Goal: Check status: Check status

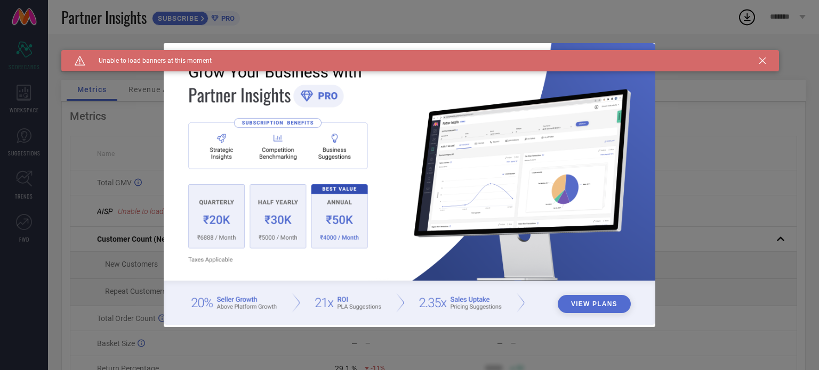
drag, startPoint x: 765, startPoint y: 56, endPoint x: 762, endPoint y: 62, distance: 6.0
click at [762, 62] on div "Caution Created with Sketch. Unable to load banners at this moment" at bounding box center [419, 60] width 717 height 21
click at [762, 62] on icon at bounding box center [762, 61] width 6 height 6
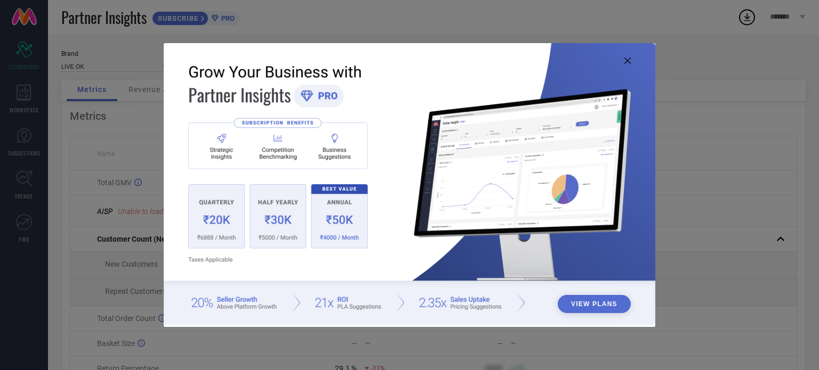
click at [625, 58] on icon at bounding box center [627, 61] width 6 height 6
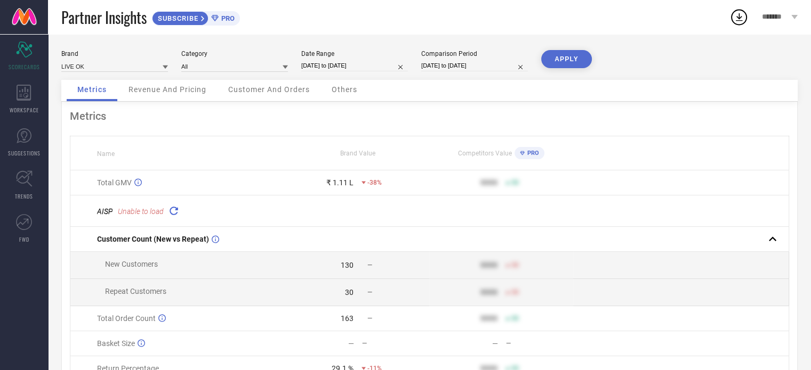
select select "8"
select select "2025"
select select "9"
select select "2025"
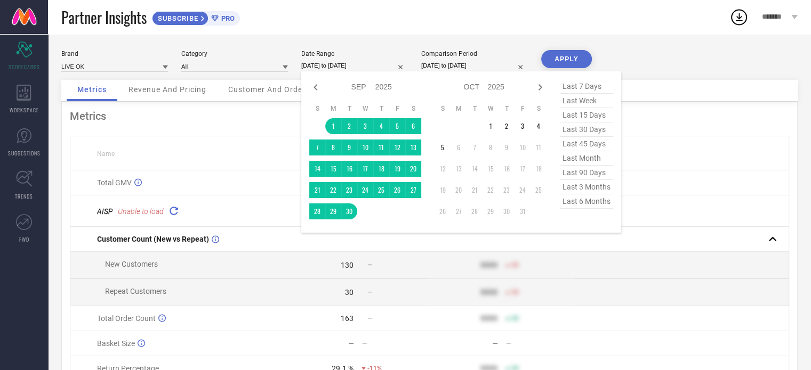
click at [341, 61] on input "[DATE] to [DATE]" at bounding box center [354, 65] width 107 height 11
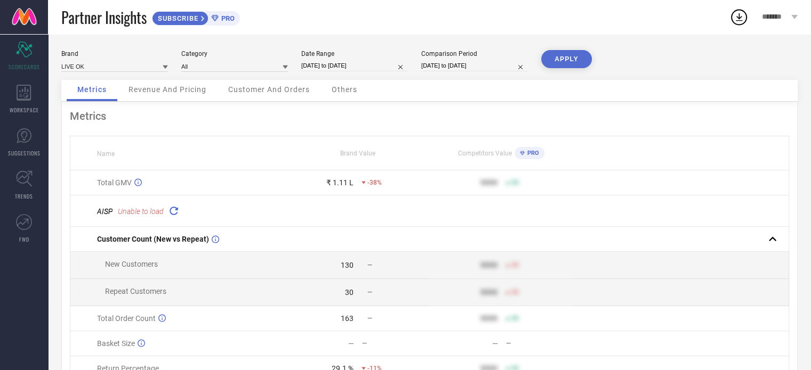
click at [235, 112] on div "Metrics" at bounding box center [429, 116] width 719 height 13
select select "8"
select select "2025"
select select "9"
select select "2025"
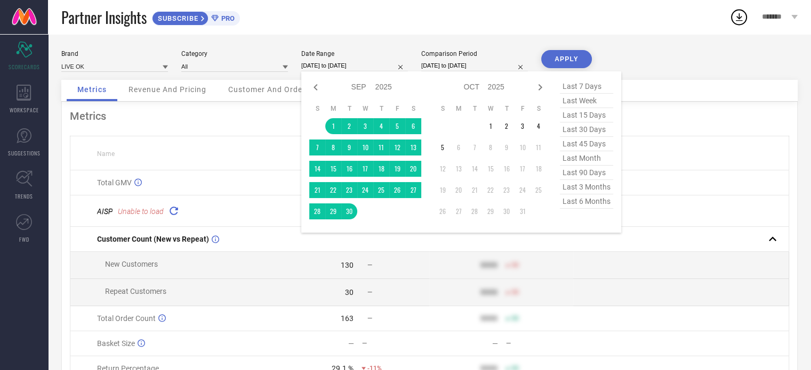
click at [342, 66] on input "[DATE] to [DATE]" at bounding box center [354, 65] width 107 height 11
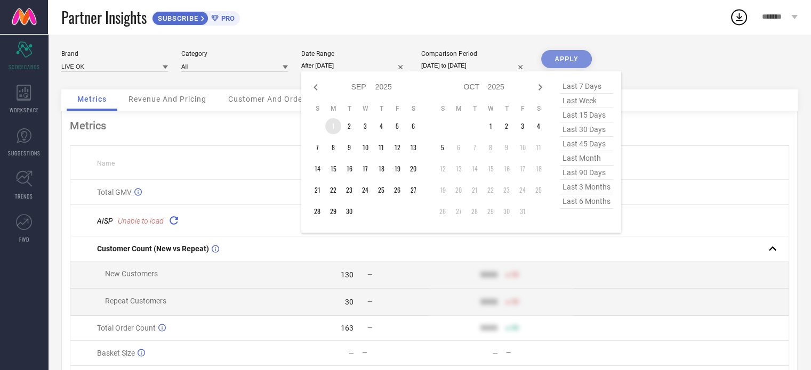
click at [334, 127] on td "1" at bounding box center [333, 126] width 16 height 16
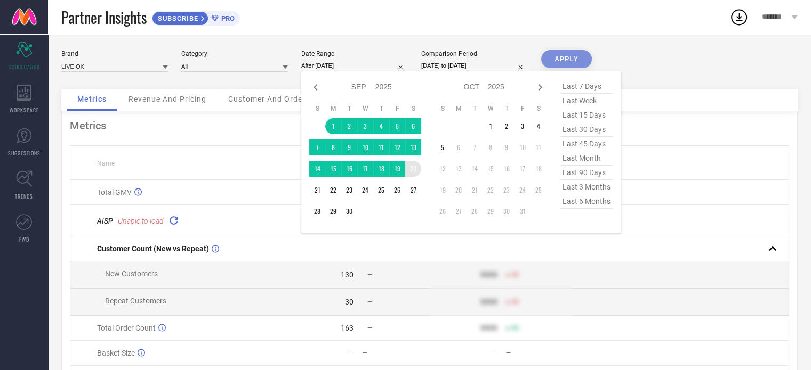
type input "[DATE] to [DATE]"
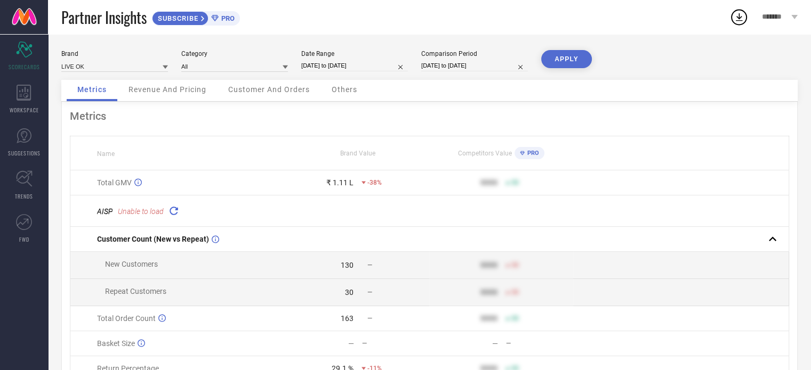
click at [576, 65] on button "APPLY" at bounding box center [566, 59] width 51 height 18
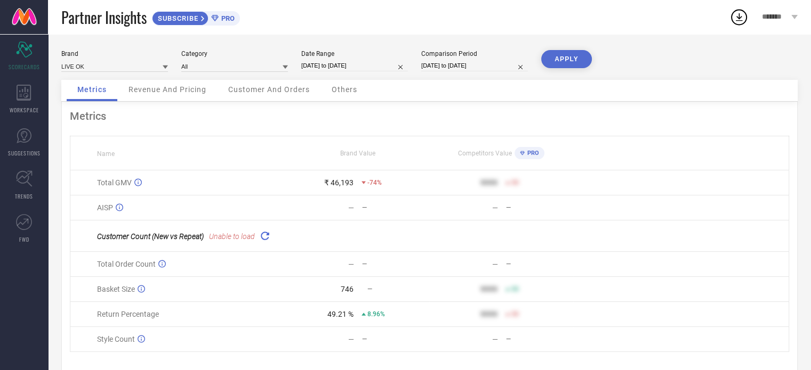
select select "8"
select select "2025"
select select "9"
select select "2025"
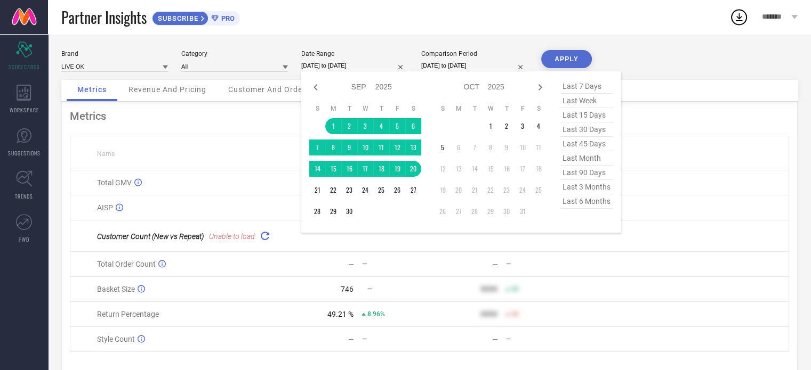
click at [337, 63] on input "[DATE] to [DATE]" at bounding box center [354, 65] width 107 height 11
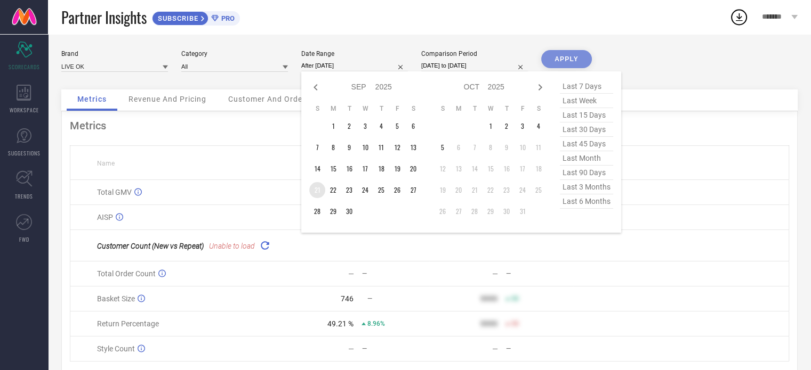
click at [320, 186] on td "21" at bounding box center [317, 190] width 16 height 16
type input "[DATE] to [DATE]"
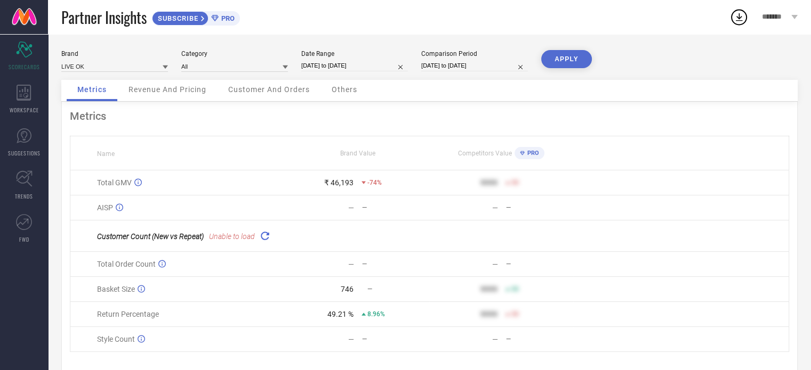
click at [569, 55] on button "APPLY" at bounding box center [566, 59] width 51 height 18
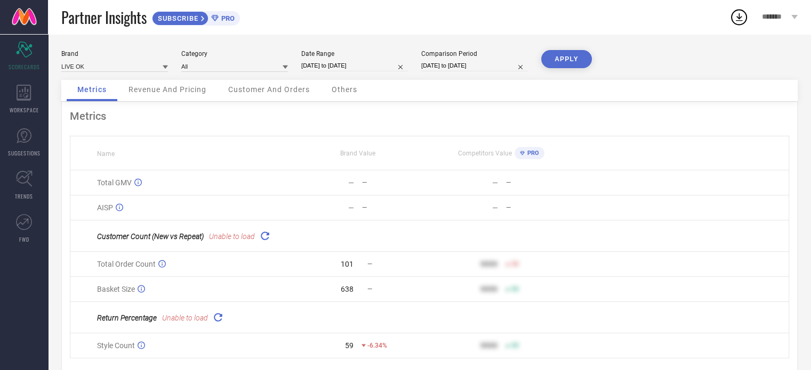
click at [217, 319] on icon at bounding box center [218, 317] width 12 height 12
